Goal: Transaction & Acquisition: Purchase product/service

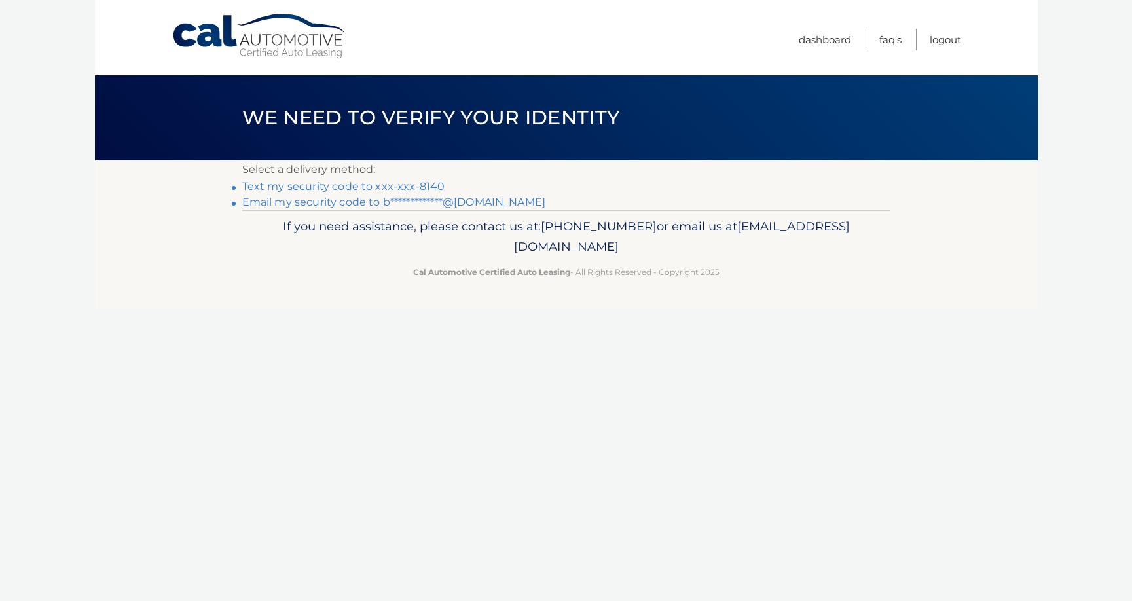
click at [370, 186] on link "Text my security code to xxx-xxx-8140" at bounding box center [343, 186] width 203 height 12
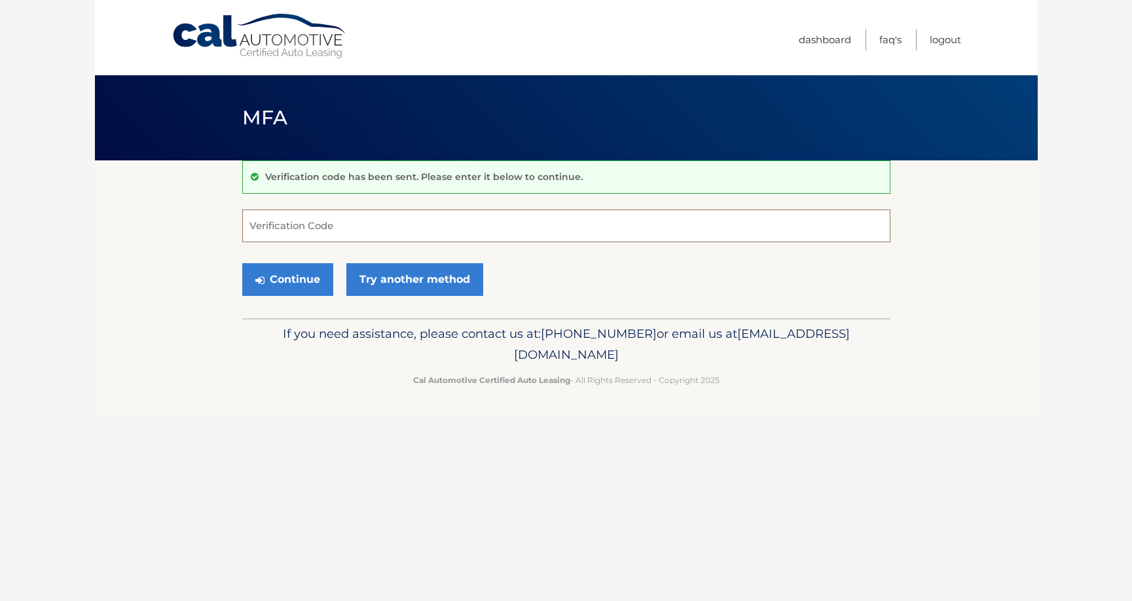
click at [372, 228] on input "Verification Code" at bounding box center [566, 225] width 648 height 33
type input "783894"
click at [298, 268] on button "Continue" at bounding box center [287, 279] width 91 height 33
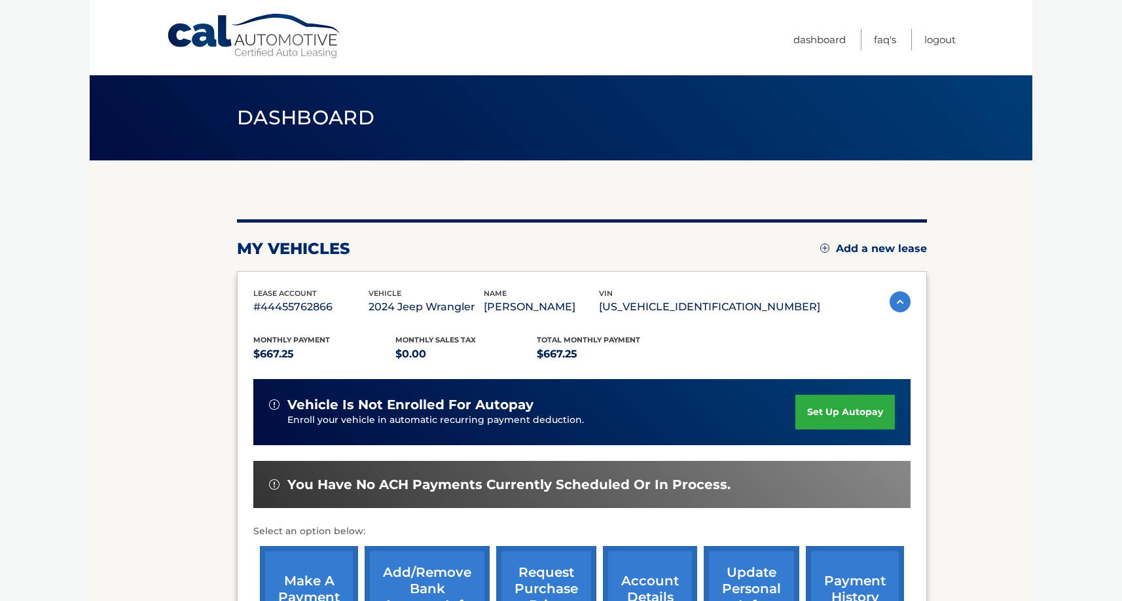
scroll to position [118, 0]
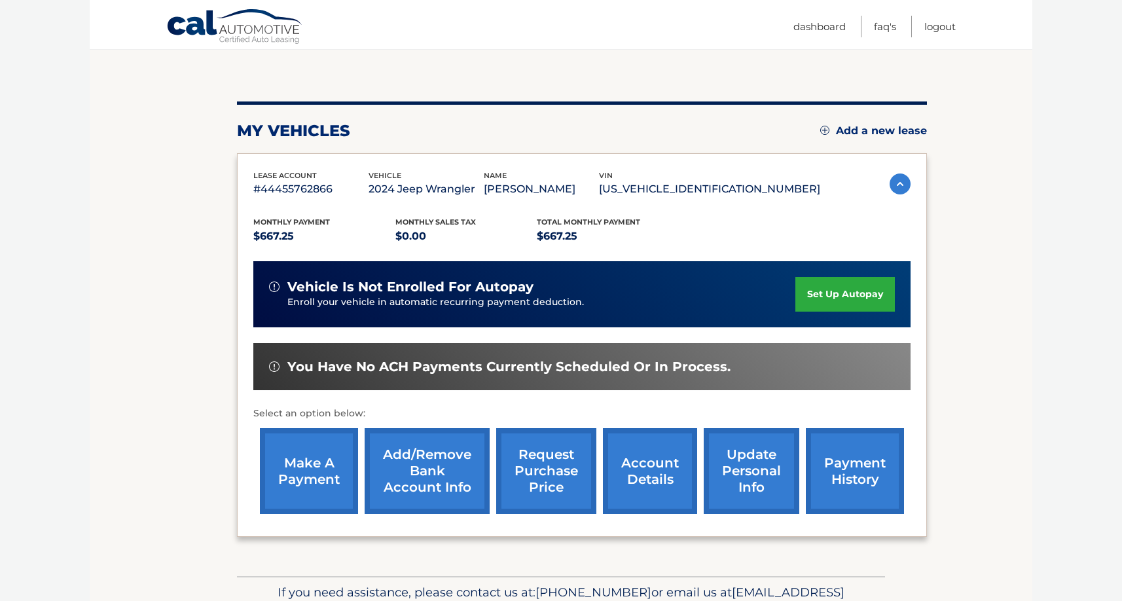
click at [291, 460] on link "make a payment" at bounding box center [309, 471] width 98 height 86
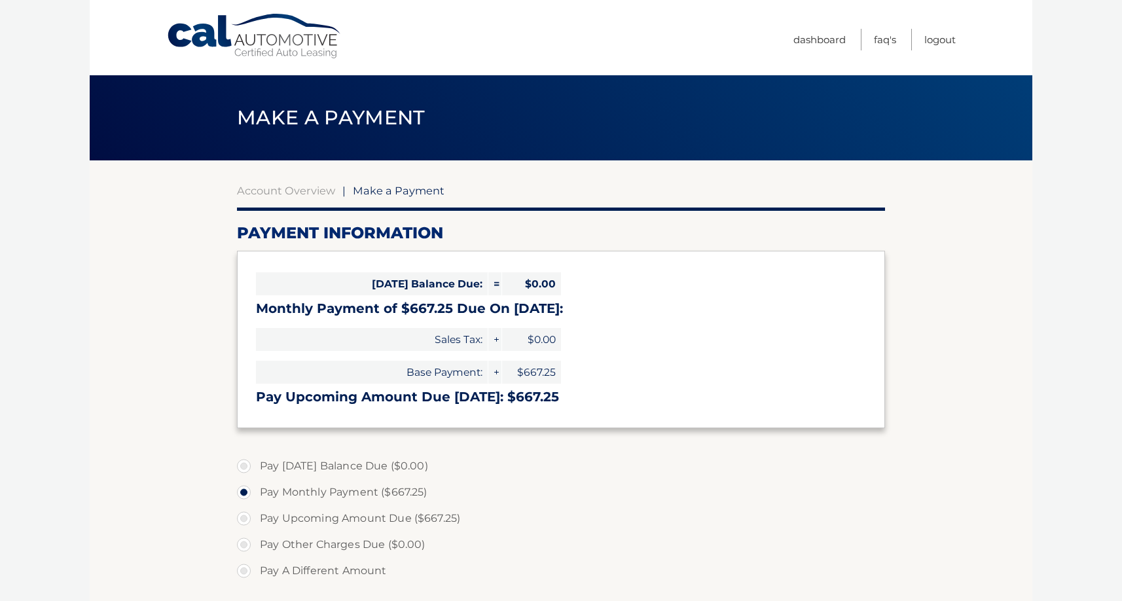
select select "NGQzNThkNmUtYWFhOS00Y2UxLWI3MjItYTQ2OGYxM2QzYmRm"
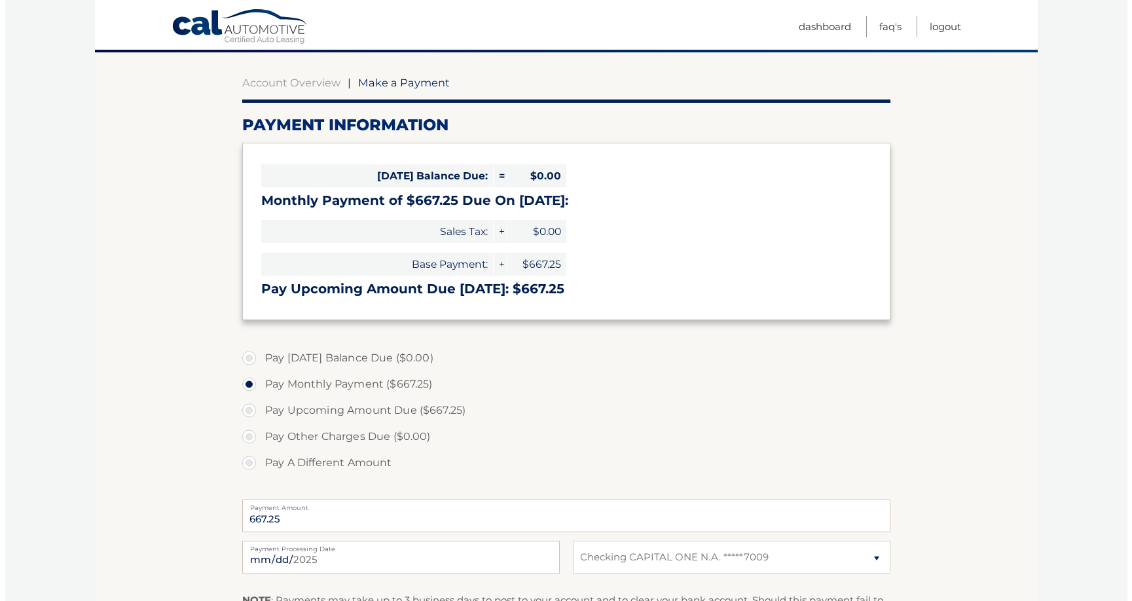
scroll to position [228, 0]
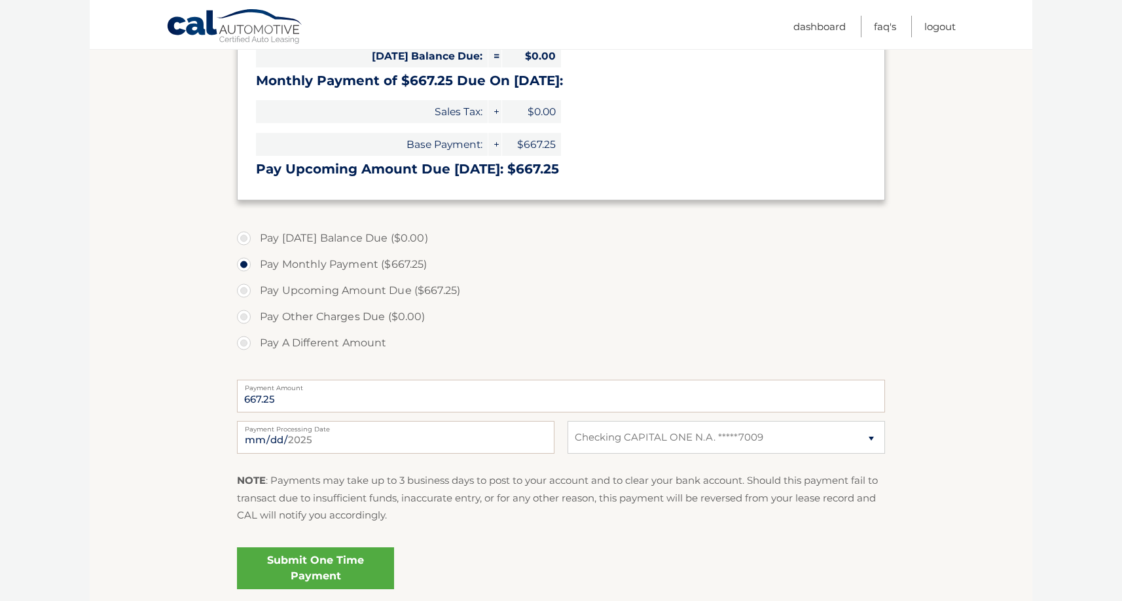
click at [336, 570] on link "Submit One Time Payment" at bounding box center [315, 568] width 157 height 42
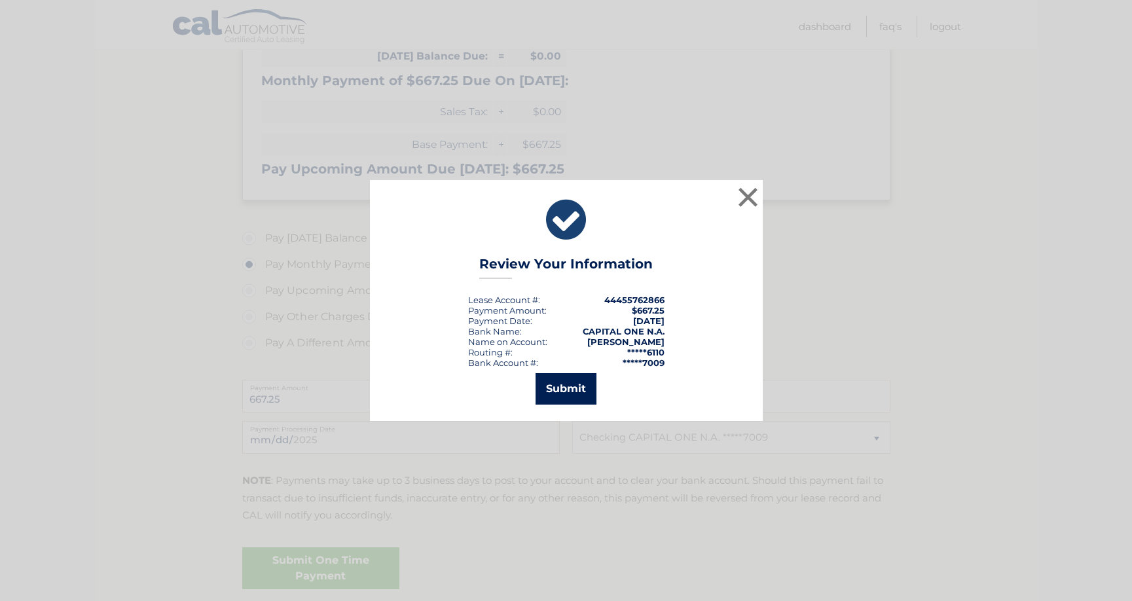
click at [584, 388] on button "Submit" at bounding box center [566, 388] width 61 height 31
